Goal: Transaction & Acquisition: Purchase product/service

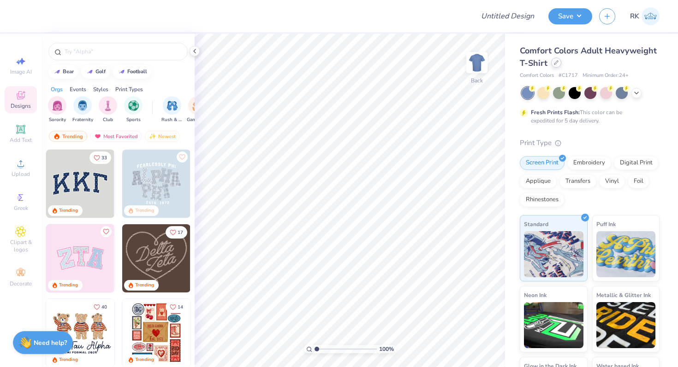
click at [557, 66] on div at bounding box center [556, 63] width 10 height 10
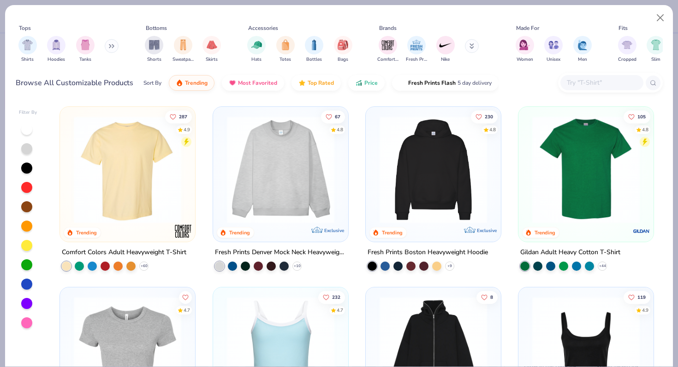
click at [113, 49] on button at bounding box center [112, 46] width 14 height 14
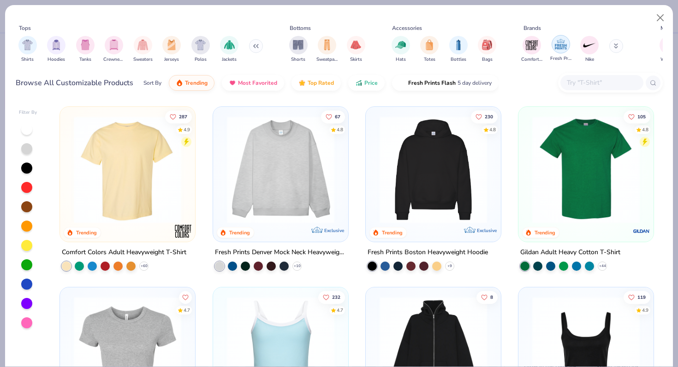
click at [560, 42] on img "filter for Fresh Prints" at bounding box center [561, 44] width 14 height 14
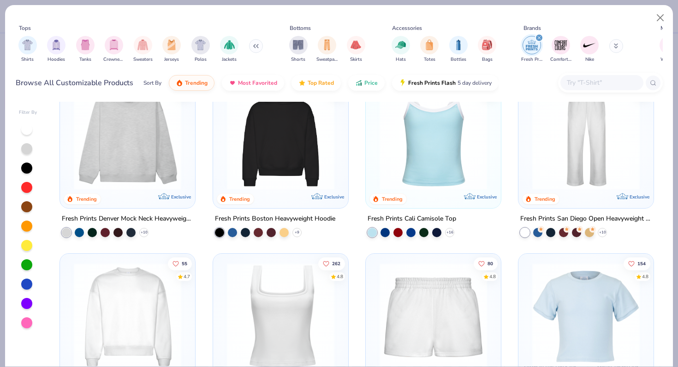
scroll to position [10, 0]
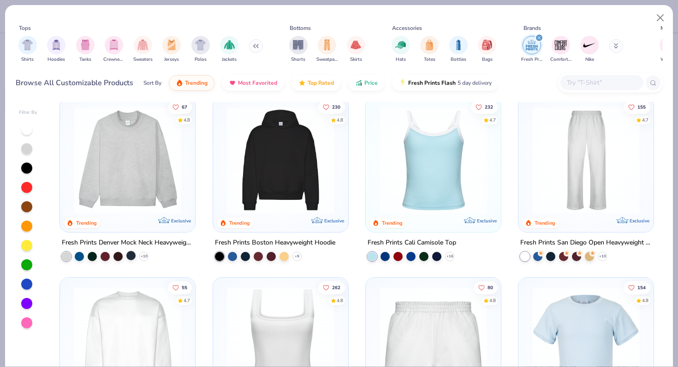
click at [130, 253] on div at bounding box center [130, 255] width 9 height 9
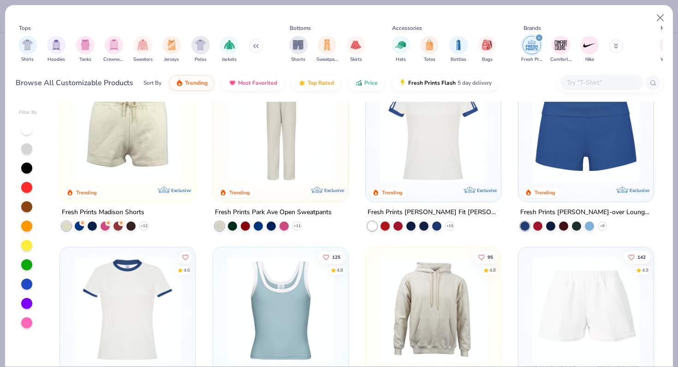
scroll to position [468, 0]
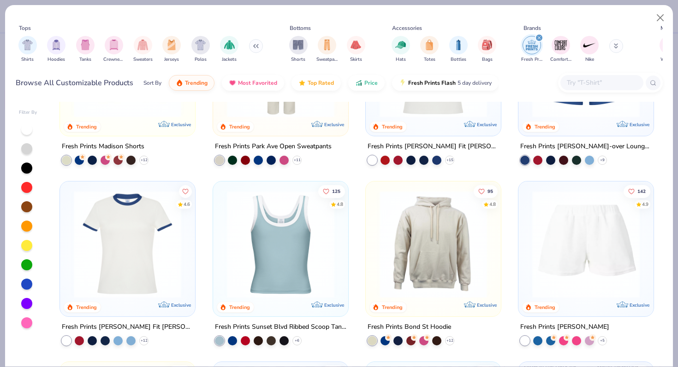
click at [594, 120] on div at bounding box center [586, 65] width 126 height 121
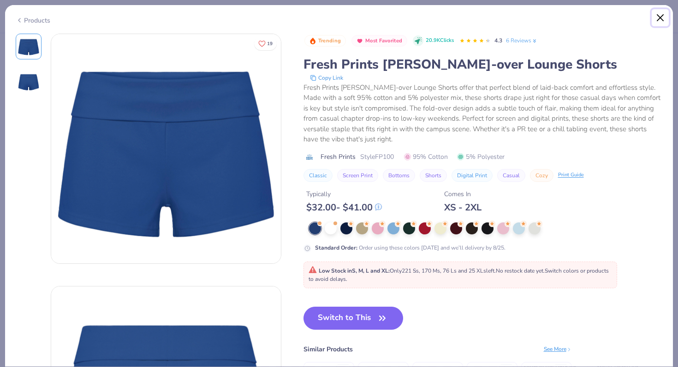
click at [660, 15] on button "Close" at bounding box center [660, 18] width 18 height 18
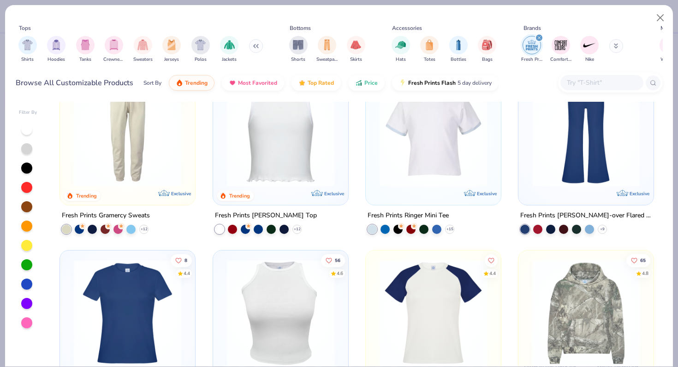
scroll to position [896, 0]
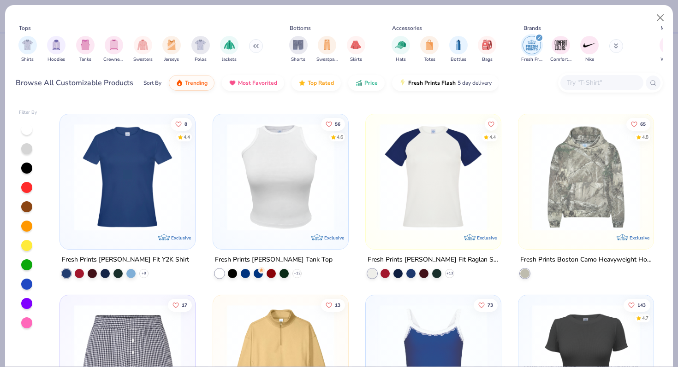
click at [123, 195] on img at bounding box center [127, 177] width 117 height 107
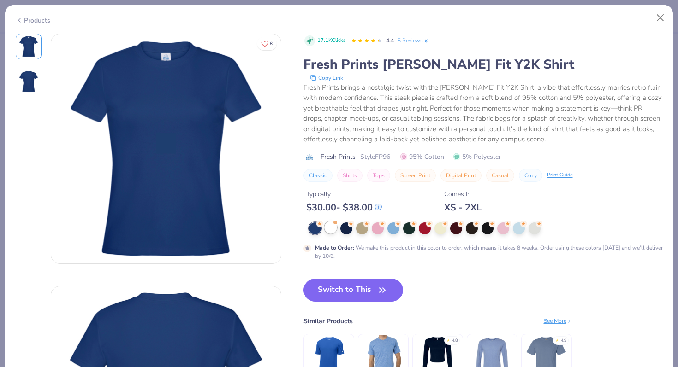
click at [324, 229] on div at bounding box center [330, 228] width 12 height 12
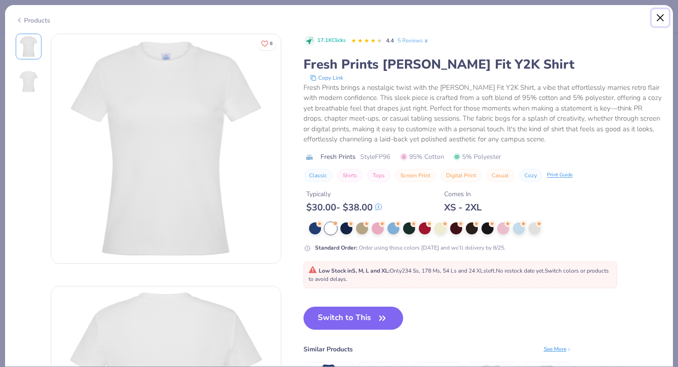
click at [662, 20] on button "Close" at bounding box center [660, 18] width 18 height 18
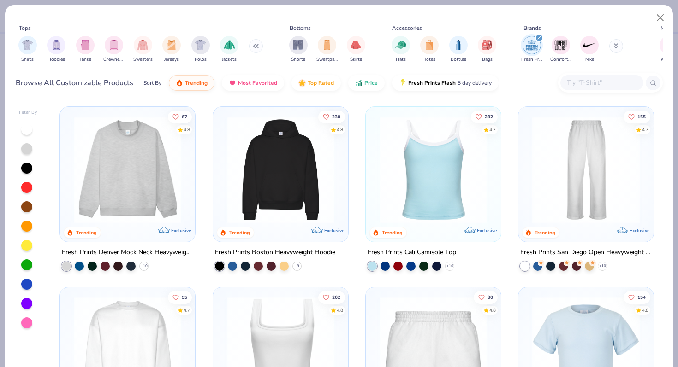
click at [112, 193] on img at bounding box center [127, 169] width 117 height 107
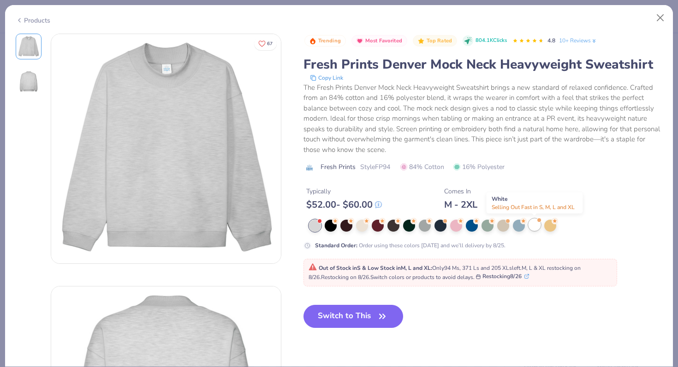
click at [536, 226] on div at bounding box center [534, 225] width 12 height 12
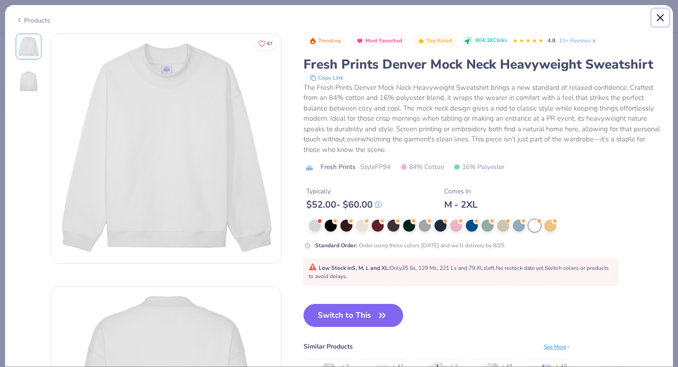
click at [662, 18] on button "Close" at bounding box center [660, 18] width 18 height 18
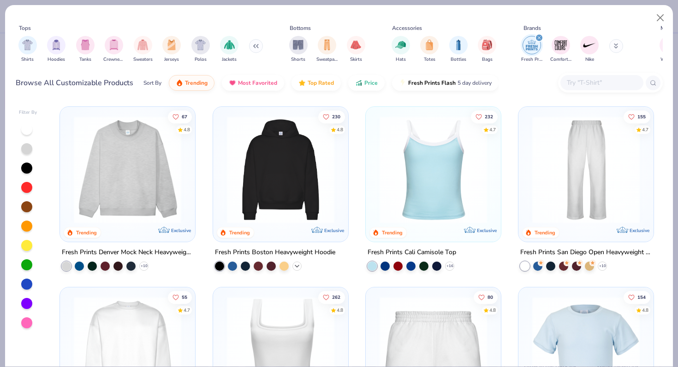
click at [297, 269] on icon at bounding box center [296, 266] width 7 height 7
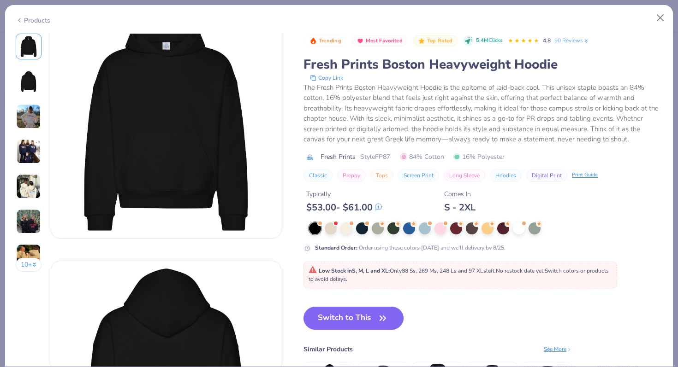
scroll to position [41, 0]
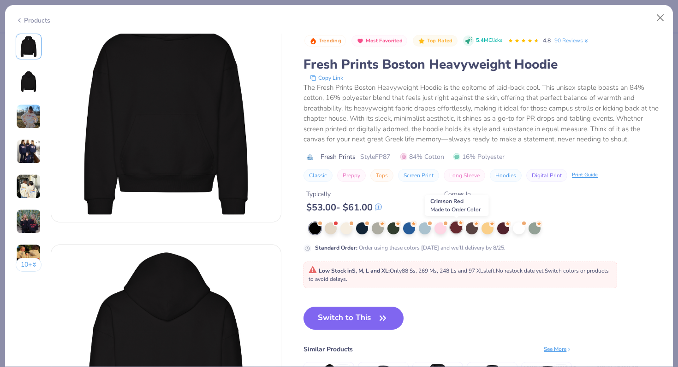
click at [456, 227] on div at bounding box center [456, 228] width 12 height 12
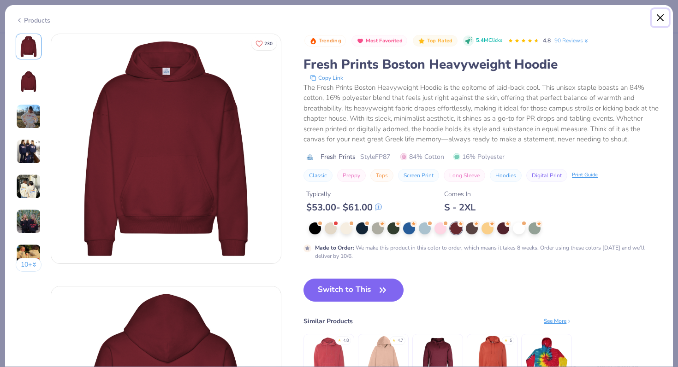
click at [656, 18] on button "Close" at bounding box center [660, 18] width 18 height 18
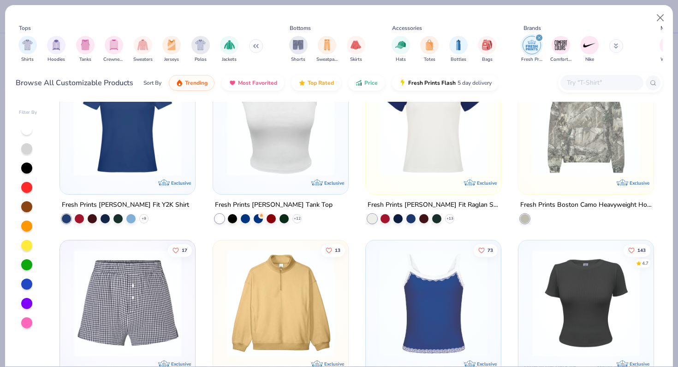
scroll to position [954, 0]
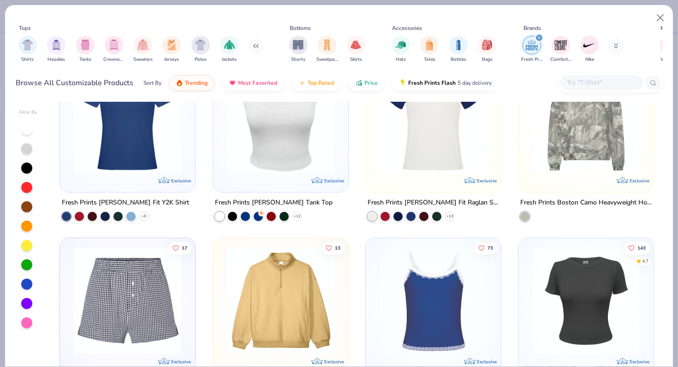
click at [571, 130] on img at bounding box center [585, 119] width 117 height 107
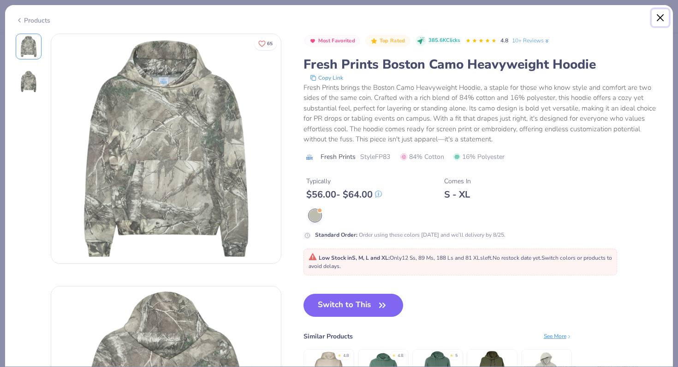
click at [662, 14] on button "Close" at bounding box center [660, 18] width 18 height 18
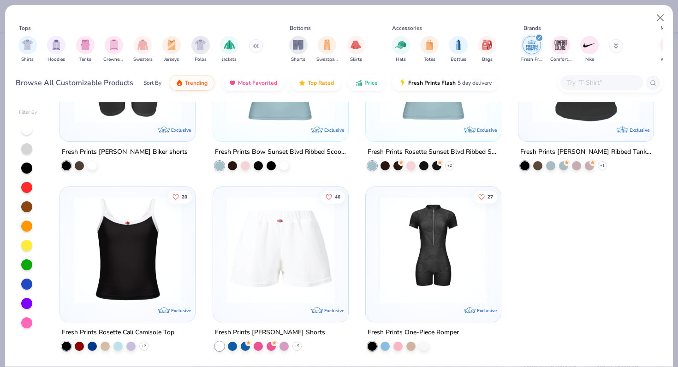
scroll to position [2811, 0]
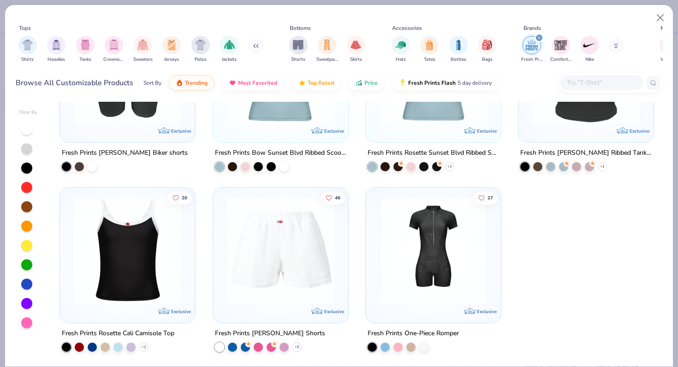
click at [418, 246] on img at bounding box center [433, 250] width 117 height 107
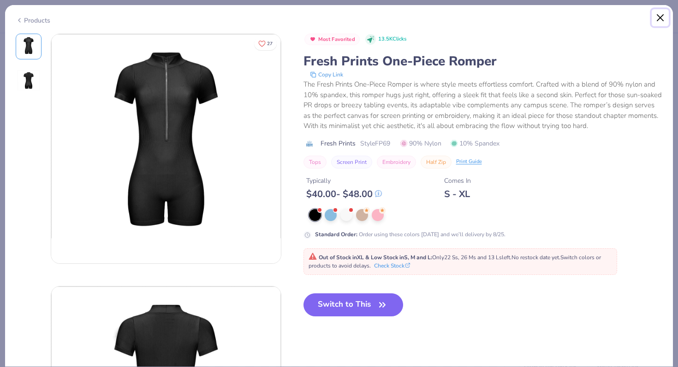
click at [661, 15] on button "Close" at bounding box center [660, 18] width 18 height 18
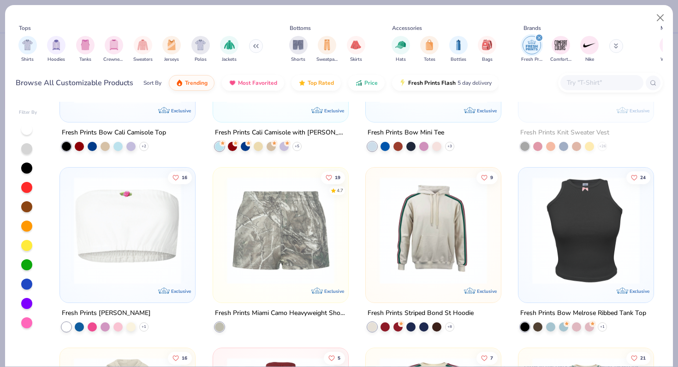
scroll to position [1911, 0]
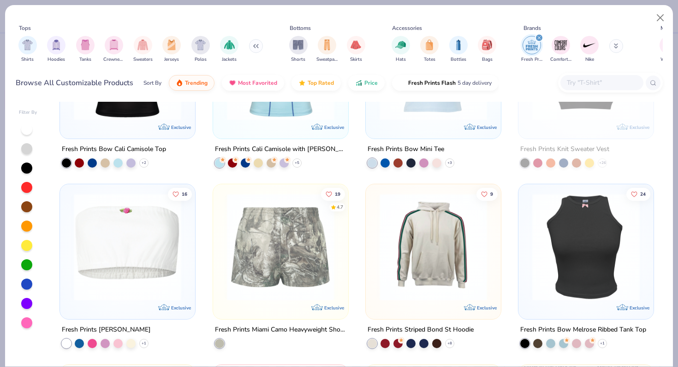
click at [222, 229] on img at bounding box center [163, 247] width 117 height 107
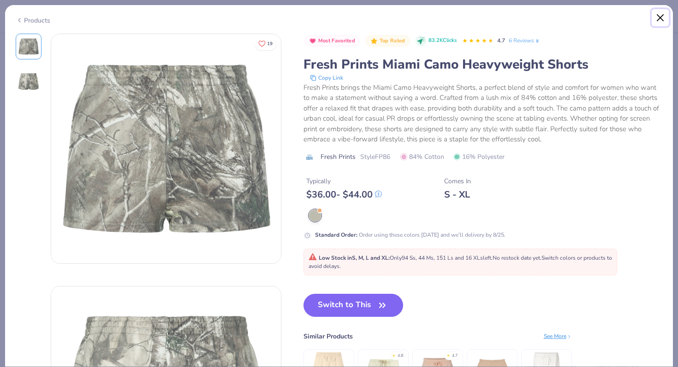
click at [663, 18] on button "Close" at bounding box center [660, 18] width 18 height 18
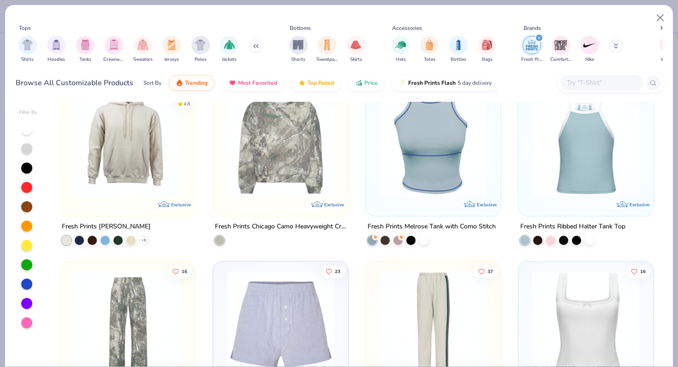
scroll to position [1228, 0]
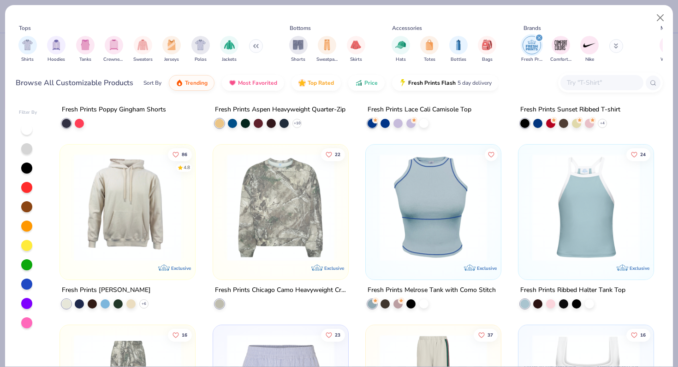
click at [294, 203] on img at bounding box center [280, 207] width 117 height 107
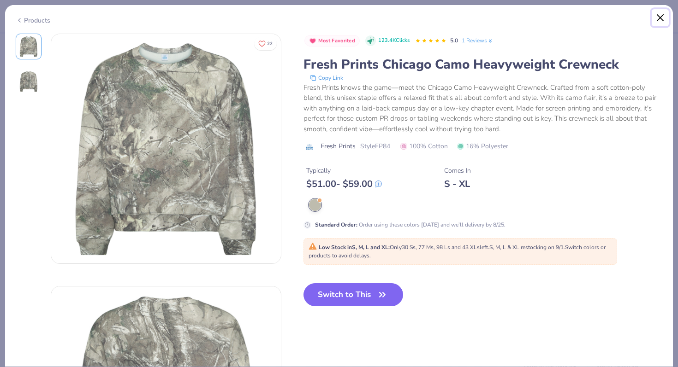
click at [658, 14] on button "Close" at bounding box center [660, 18] width 18 height 18
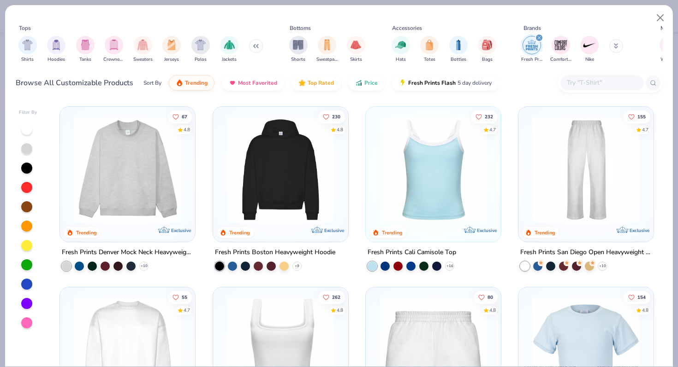
click at [163, 175] on img at bounding box center [127, 169] width 117 height 107
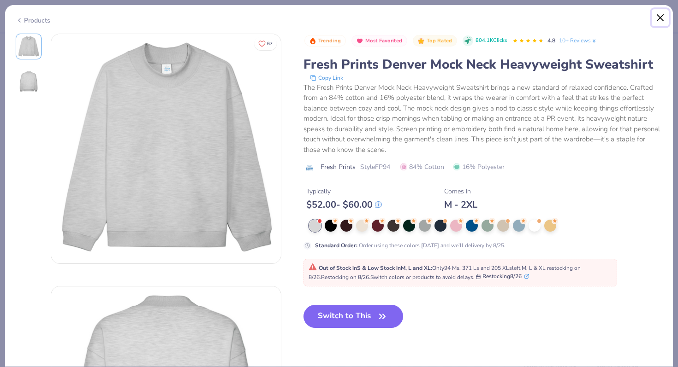
click at [660, 18] on button "Close" at bounding box center [660, 18] width 18 height 18
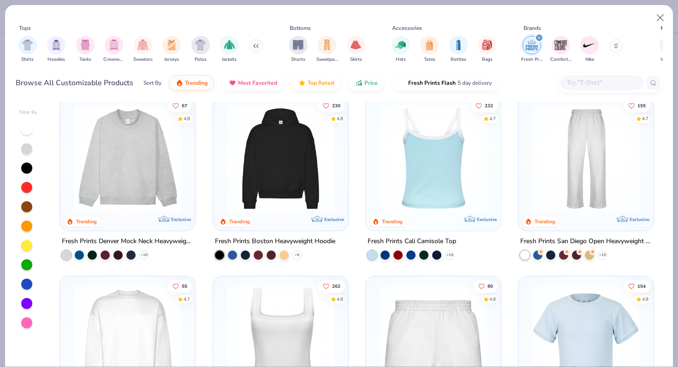
scroll to position [12, 0]
click at [560, 171] on img at bounding box center [585, 158] width 117 height 107
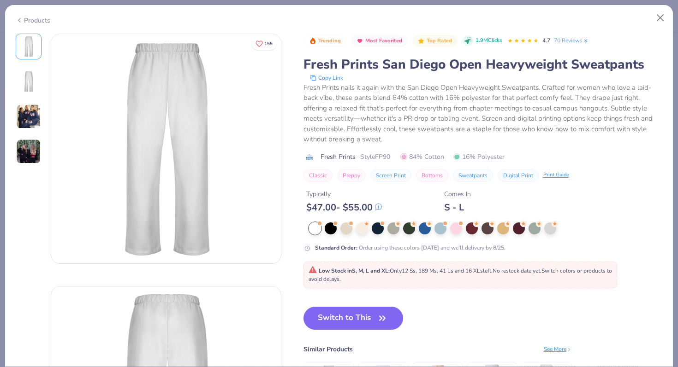
click at [27, 150] on img at bounding box center [28, 151] width 25 height 25
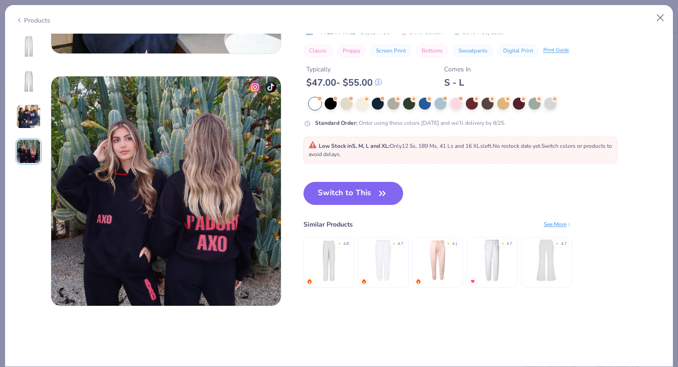
scroll to position [758, 0]
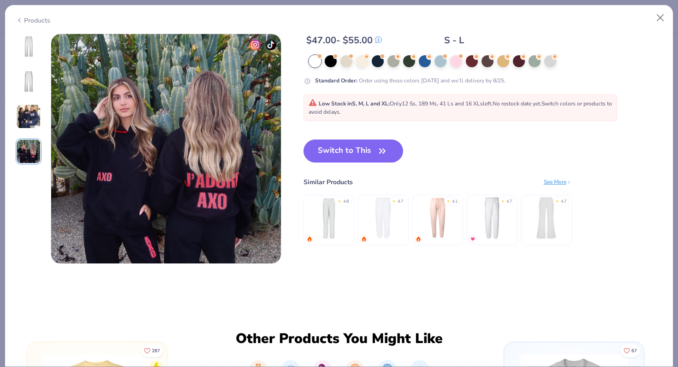
click at [30, 115] on img at bounding box center [28, 116] width 25 height 25
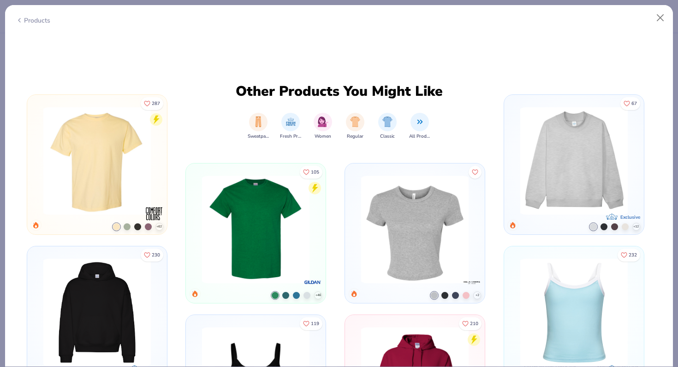
scroll to position [1037, 0]
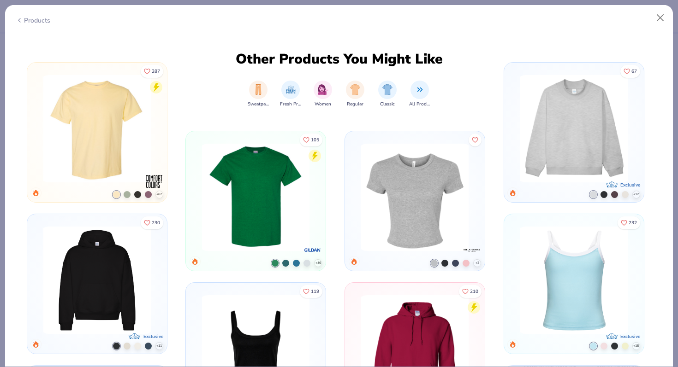
click at [421, 202] on img at bounding box center [414, 197] width 115 height 107
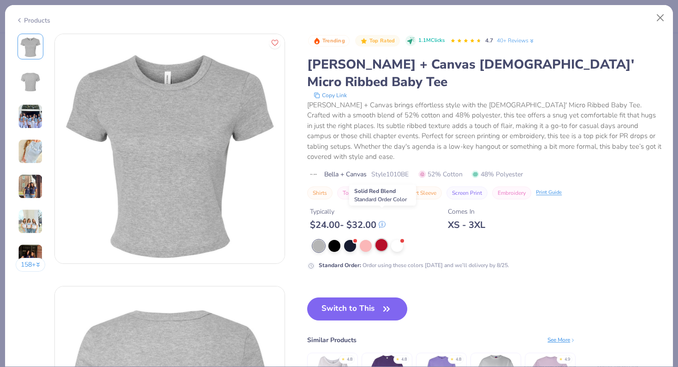
click at [383, 239] on div at bounding box center [381, 245] width 12 height 12
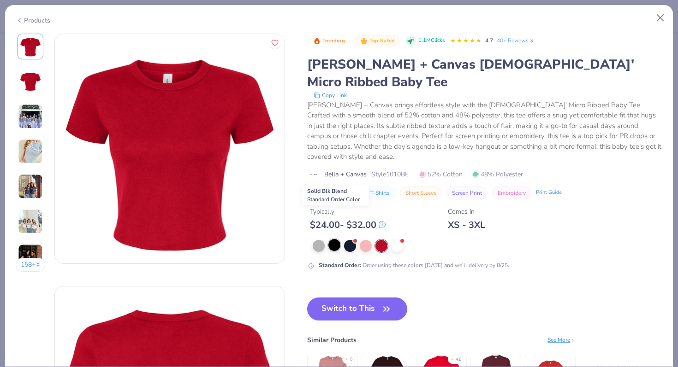
click at [339, 239] on div at bounding box center [334, 245] width 12 height 12
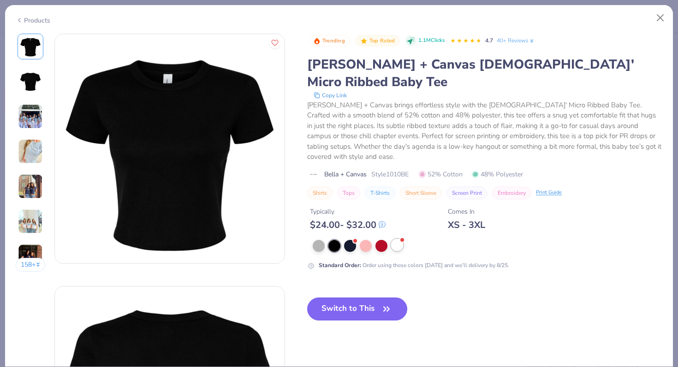
click at [398, 239] on div at bounding box center [397, 245] width 12 height 12
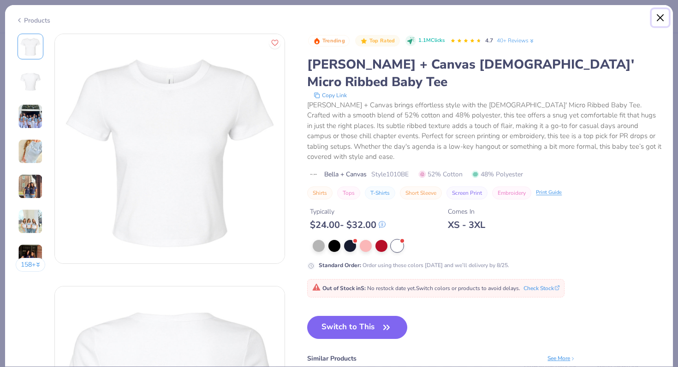
click at [659, 22] on button "Close" at bounding box center [660, 18] width 18 height 18
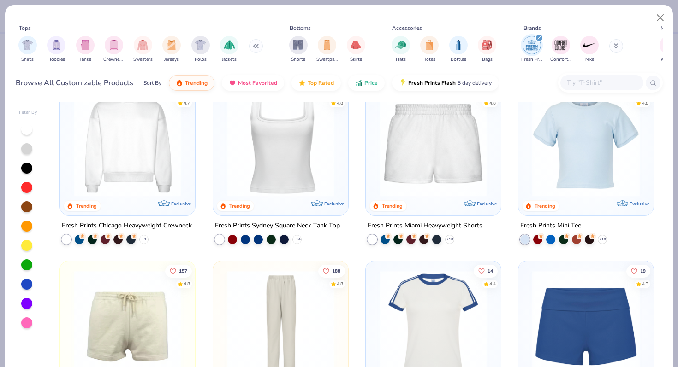
scroll to position [215, 0]
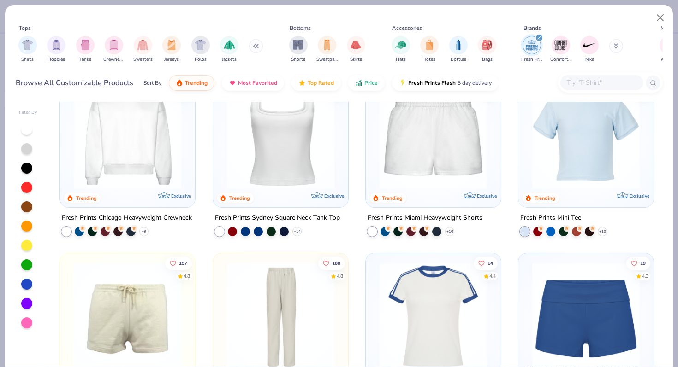
click at [442, 157] on img at bounding box center [433, 135] width 117 height 107
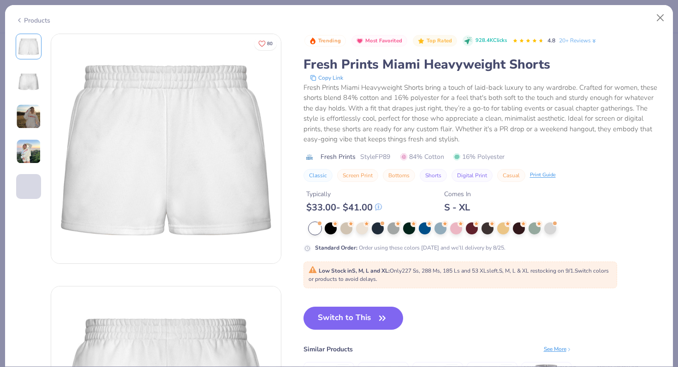
click at [28, 125] on img at bounding box center [28, 116] width 25 height 25
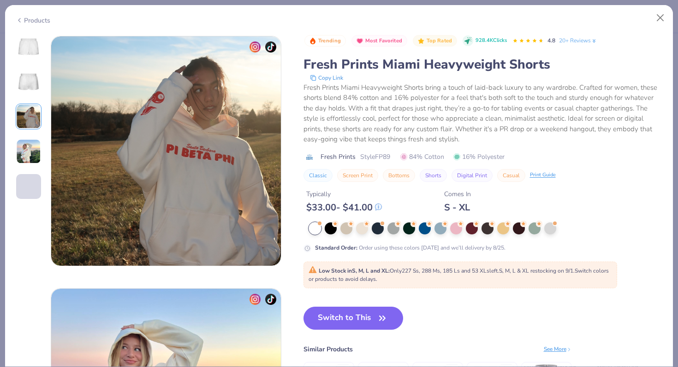
scroll to position [505, 0]
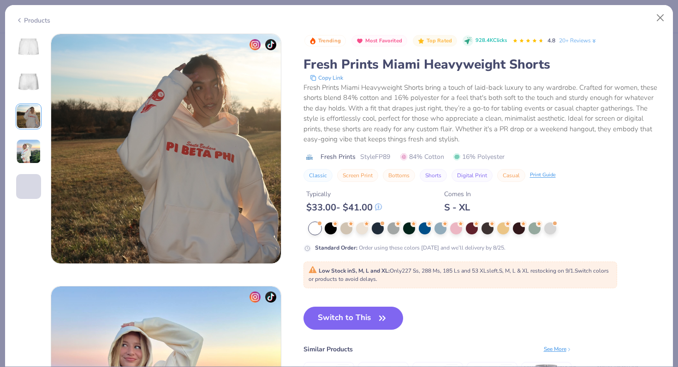
click at [27, 137] on div at bounding box center [29, 117] width 26 height 166
click at [25, 156] on img at bounding box center [28, 151] width 25 height 25
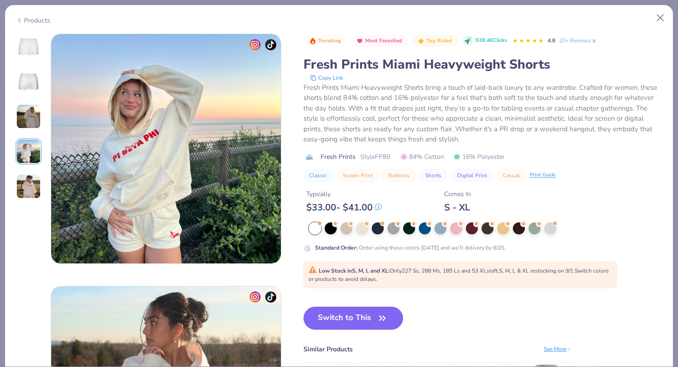
click at [24, 175] on img at bounding box center [28, 186] width 25 height 25
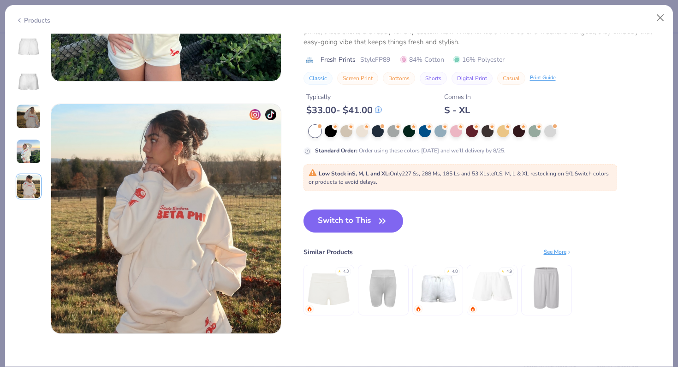
scroll to position [1010, 0]
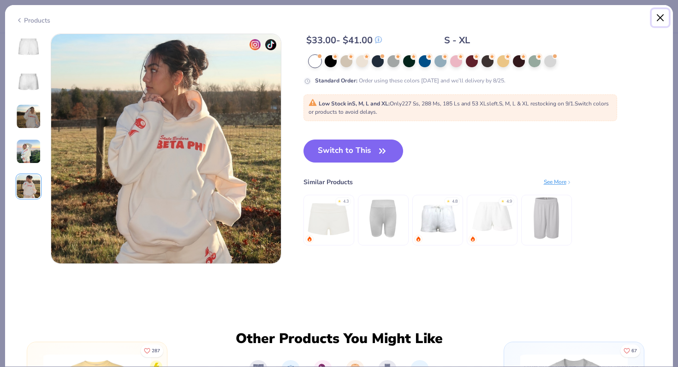
click at [663, 17] on button "Close" at bounding box center [660, 18] width 18 height 18
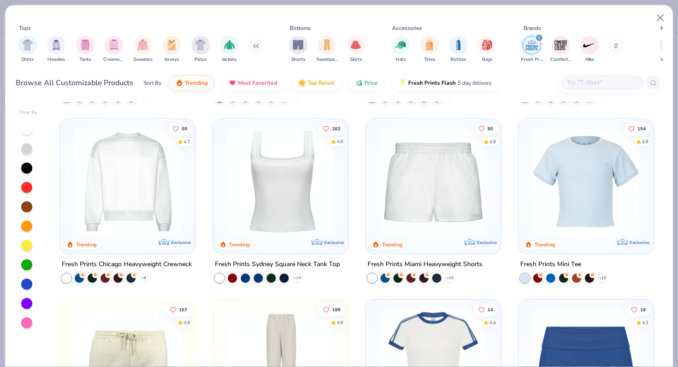
scroll to position [164, 0]
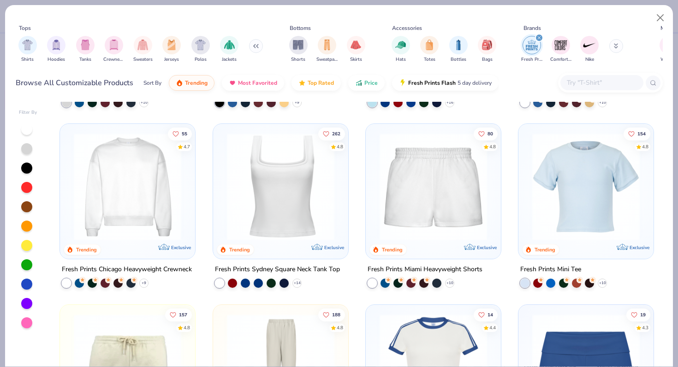
click at [165, 183] on img at bounding box center [127, 186] width 117 height 107
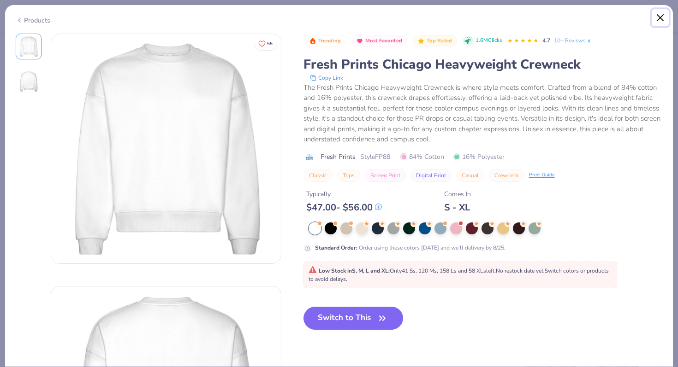
click at [660, 19] on button "Close" at bounding box center [660, 18] width 18 height 18
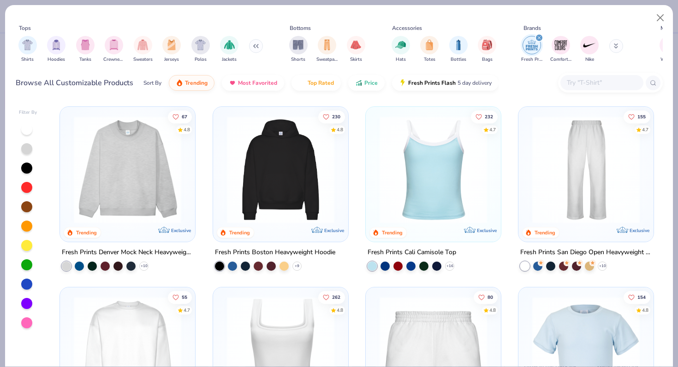
click at [181, 152] on img at bounding box center [127, 169] width 117 height 107
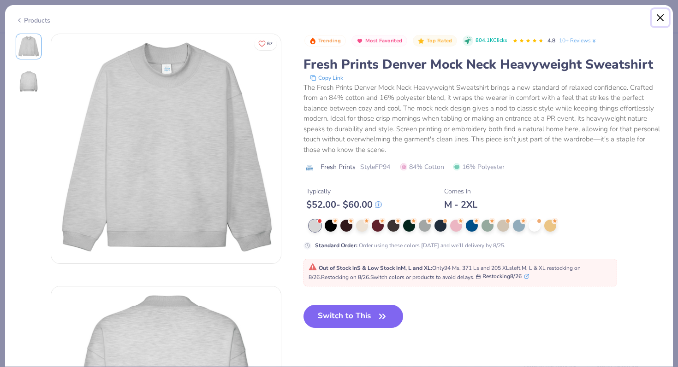
click at [656, 16] on button "Close" at bounding box center [660, 18] width 18 height 18
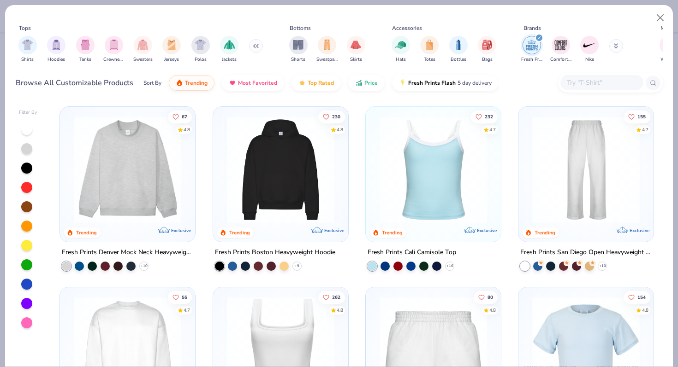
click at [313, 181] on img at bounding box center [280, 169] width 117 height 107
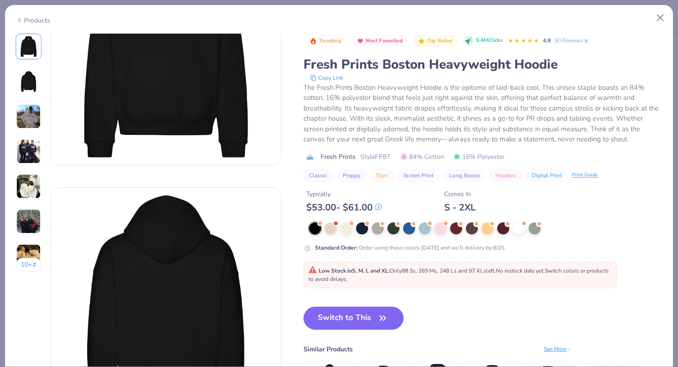
scroll to position [97, 0]
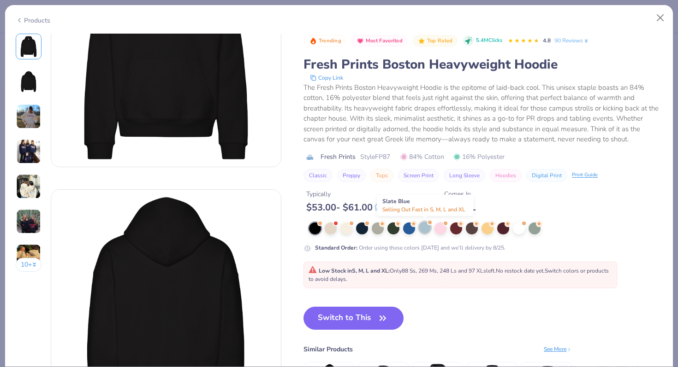
click at [424, 228] on div at bounding box center [424, 228] width 12 height 12
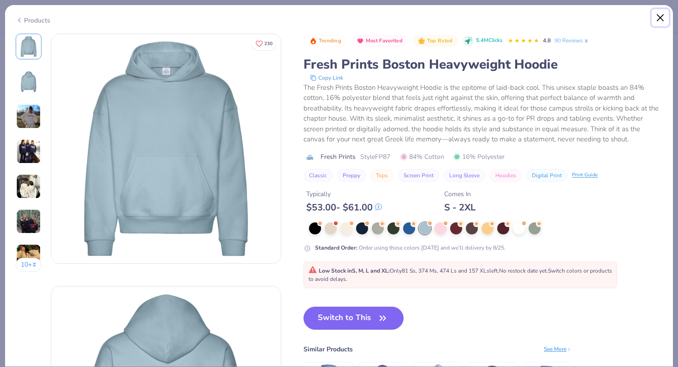
click at [658, 17] on button "Close" at bounding box center [660, 18] width 18 height 18
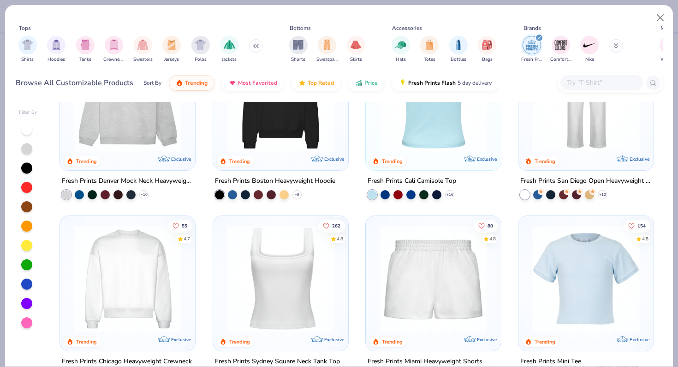
scroll to position [101, 0]
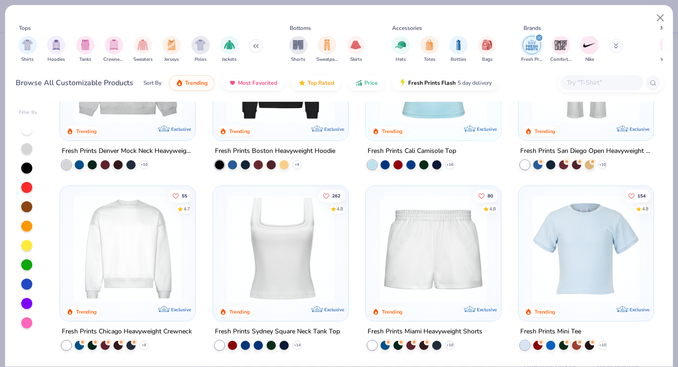
click at [551, 206] on img at bounding box center [585, 248] width 117 height 107
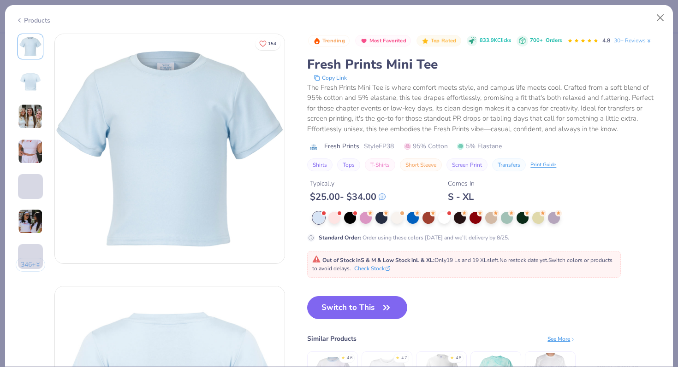
click at [38, 124] on img at bounding box center [30, 116] width 25 height 25
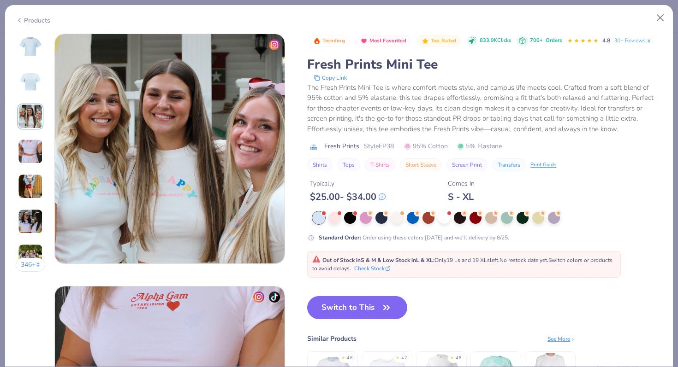
click at [29, 157] on img at bounding box center [30, 151] width 25 height 25
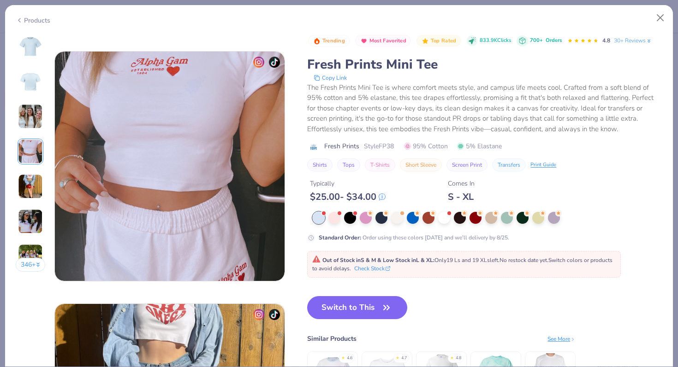
scroll to position [758, 0]
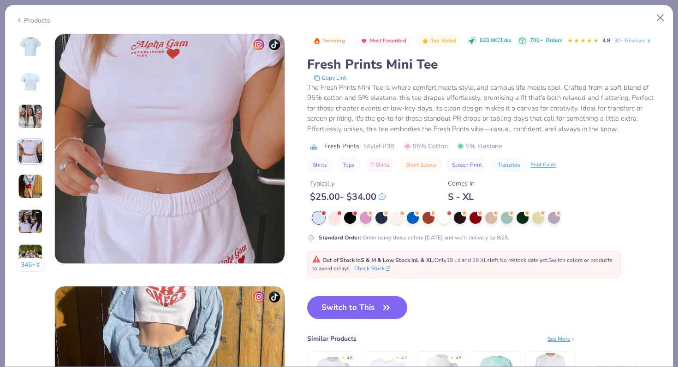
click at [25, 181] on img at bounding box center [30, 186] width 25 height 25
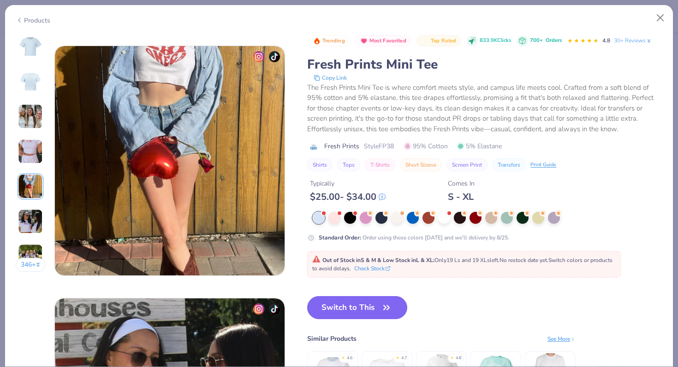
scroll to position [1010, 0]
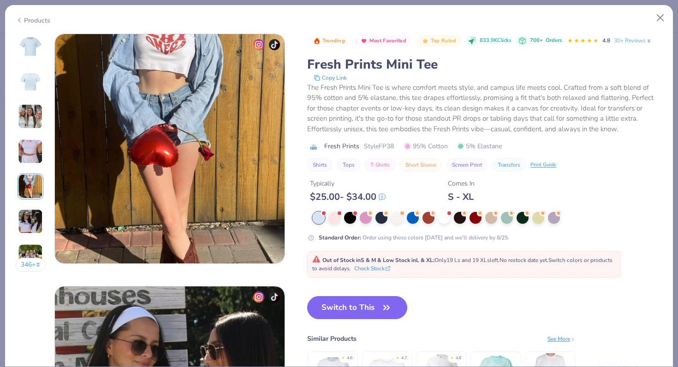
click at [27, 215] on img at bounding box center [30, 221] width 25 height 25
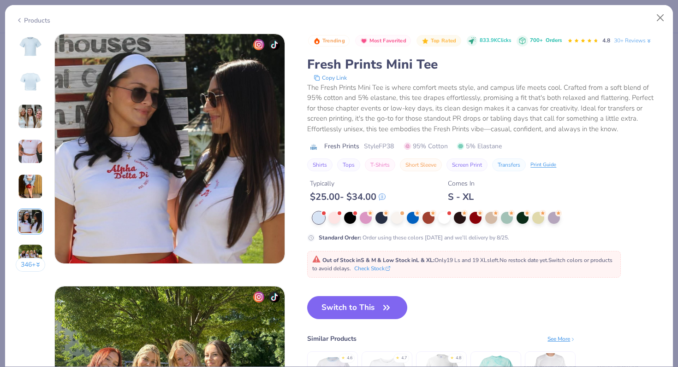
click at [25, 250] on img at bounding box center [30, 256] width 25 height 25
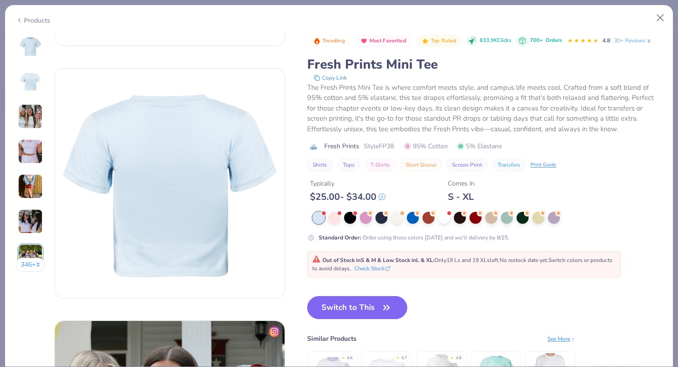
scroll to position [0, 0]
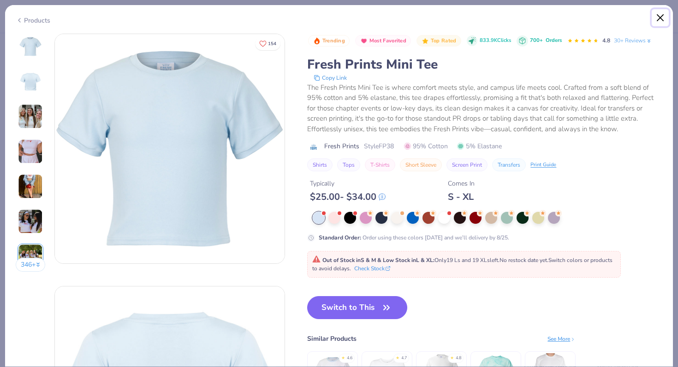
click at [661, 14] on button "Close" at bounding box center [660, 18] width 18 height 18
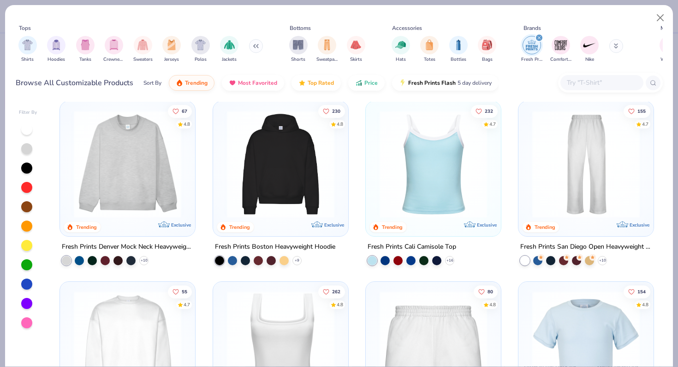
scroll to position [88, 0]
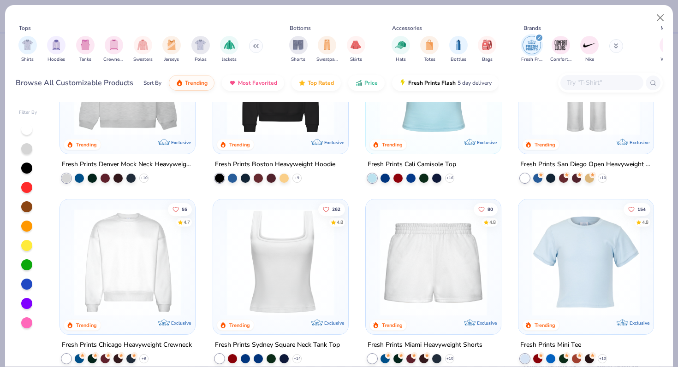
click at [591, 259] on img at bounding box center [585, 262] width 117 height 107
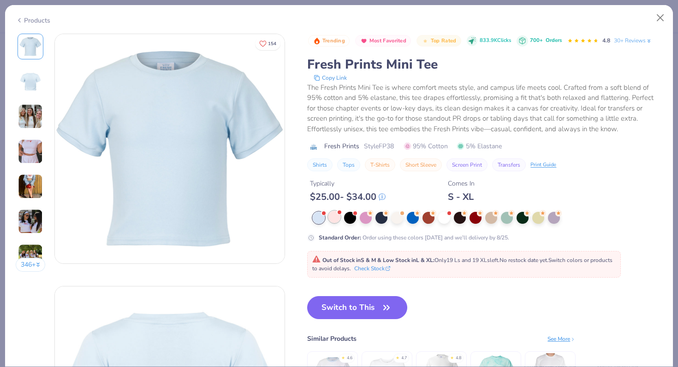
click at [333, 216] on div at bounding box center [334, 217] width 12 height 12
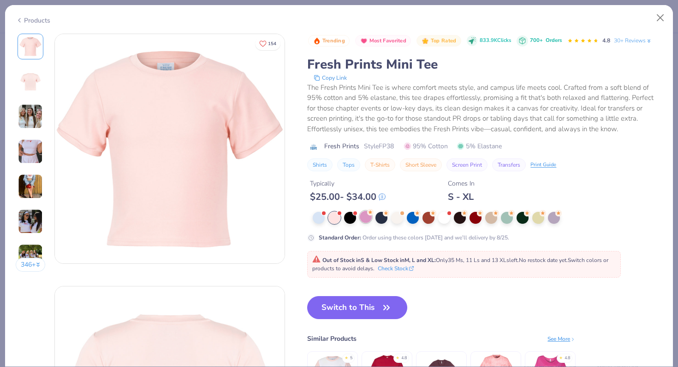
click at [365, 215] on div at bounding box center [365, 217] width 12 height 12
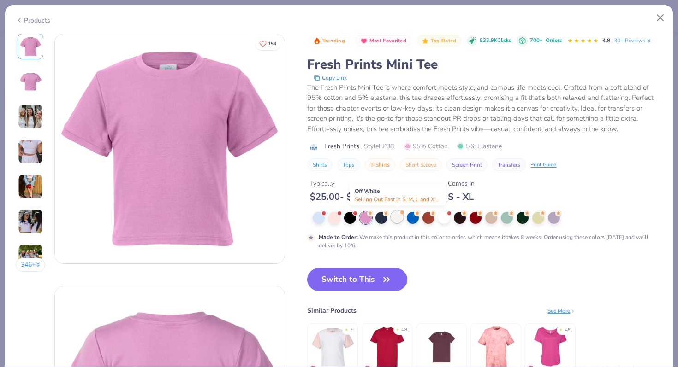
click at [391, 218] on div at bounding box center [397, 217] width 12 height 12
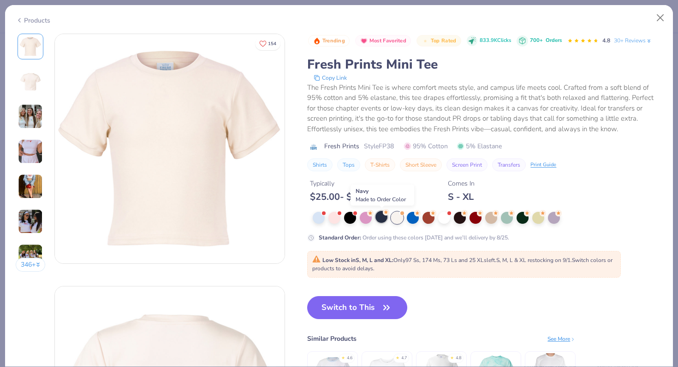
click at [383, 217] on div at bounding box center [381, 217] width 12 height 12
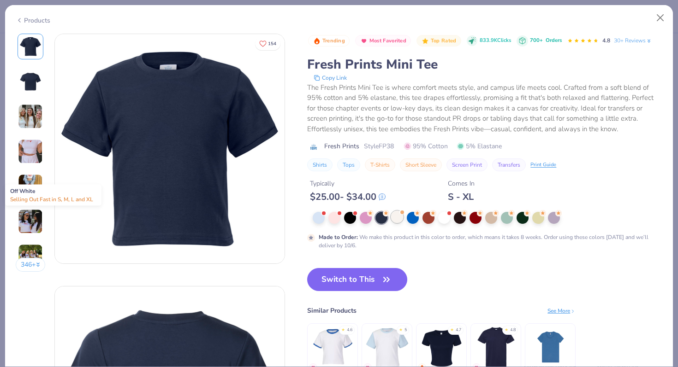
click at [395, 217] on div at bounding box center [397, 217] width 12 height 12
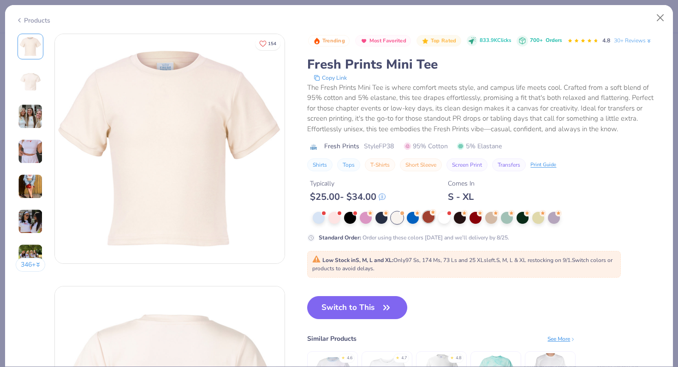
click at [429, 216] on div at bounding box center [428, 217] width 12 height 12
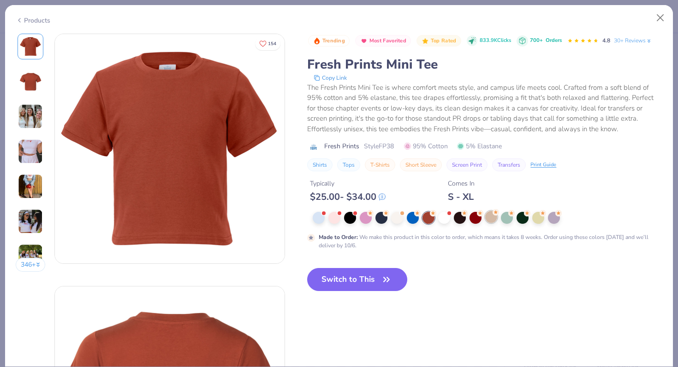
click at [484, 218] on div at bounding box center [486, 218] width 349 height 12
click at [476, 218] on div at bounding box center [475, 217] width 12 height 12
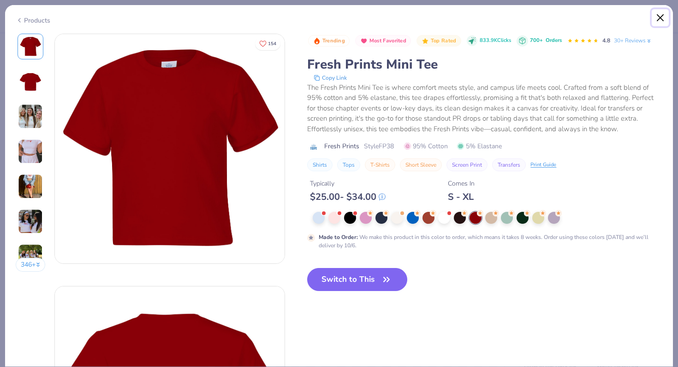
click at [664, 15] on button "Close" at bounding box center [660, 18] width 18 height 18
